Goal: Transaction & Acquisition: Purchase product/service

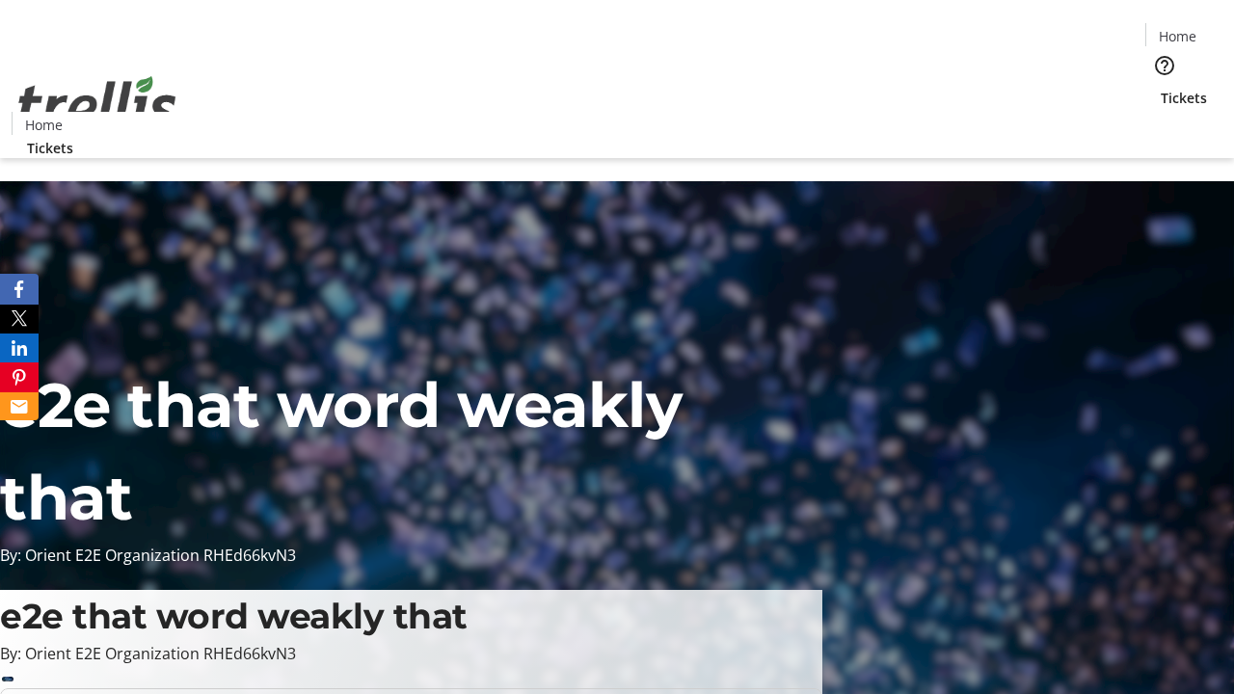
click at [1161, 88] on span "Tickets" at bounding box center [1184, 98] width 46 height 20
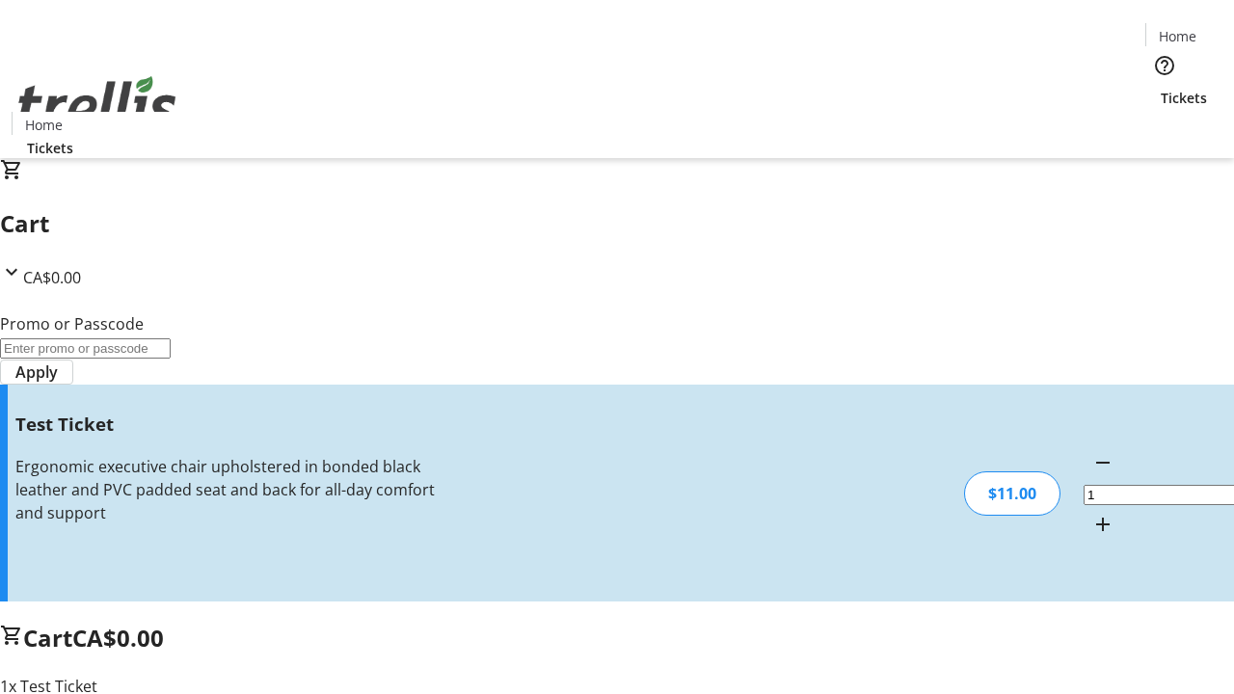
type input "UNLOCK"
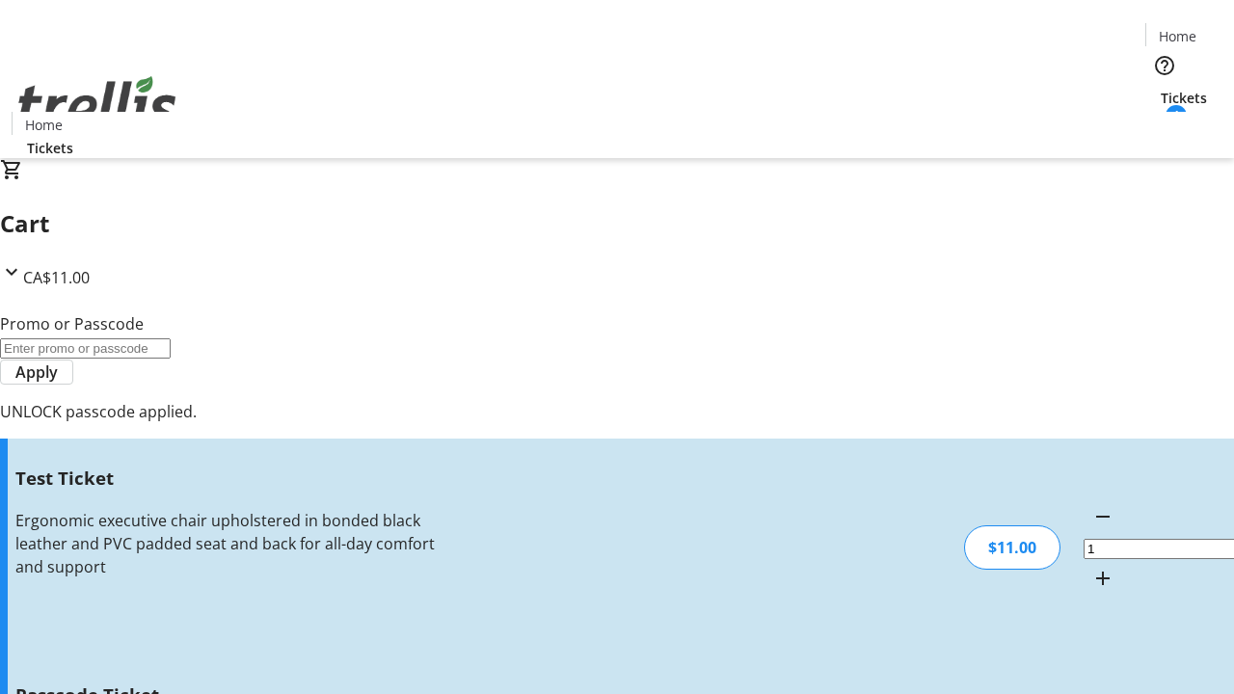
type input "5"
